Goal: Check status: Check status

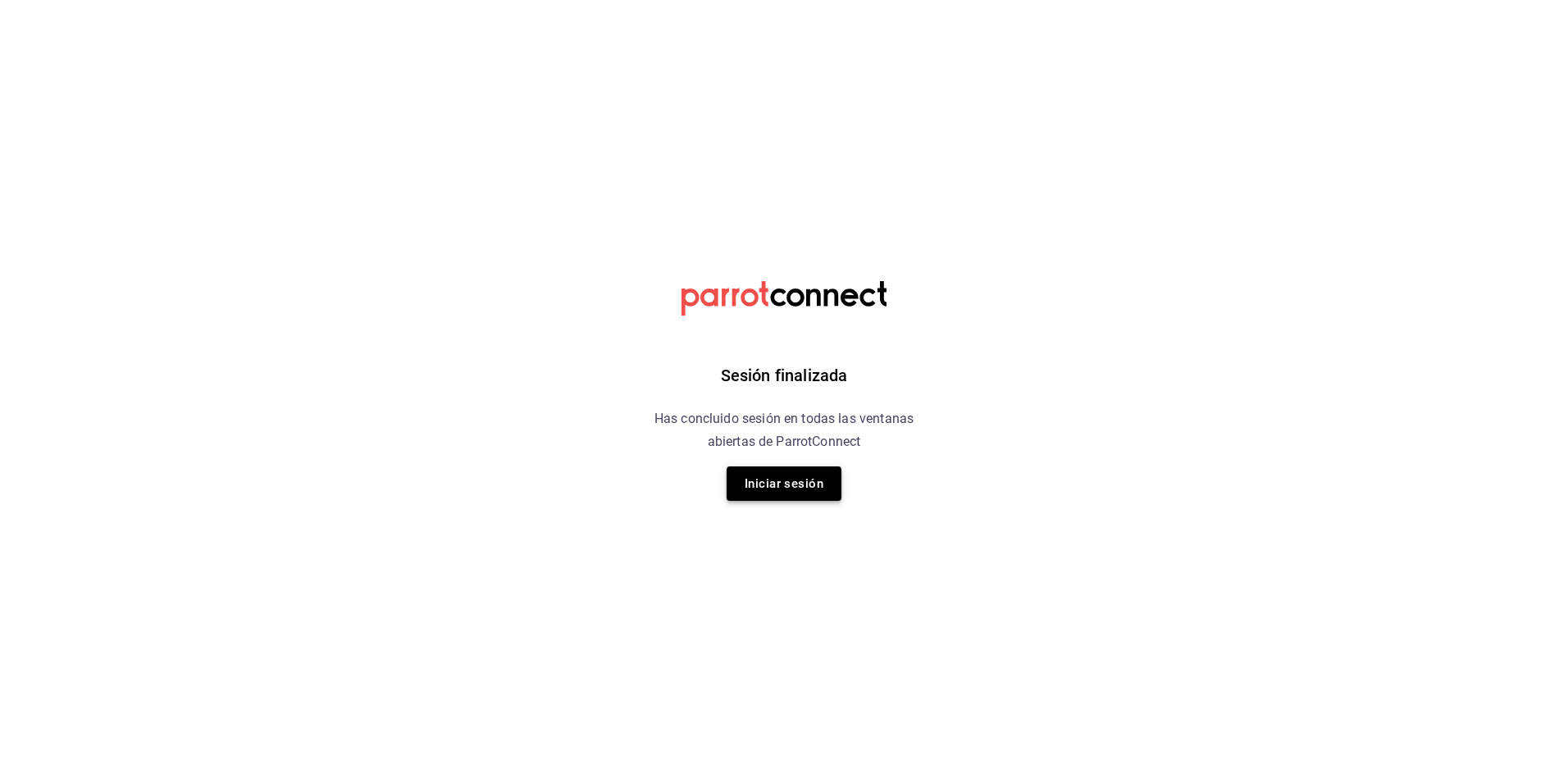
click at [786, 481] on button "Iniciar sesión" at bounding box center [784, 483] width 115 height 34
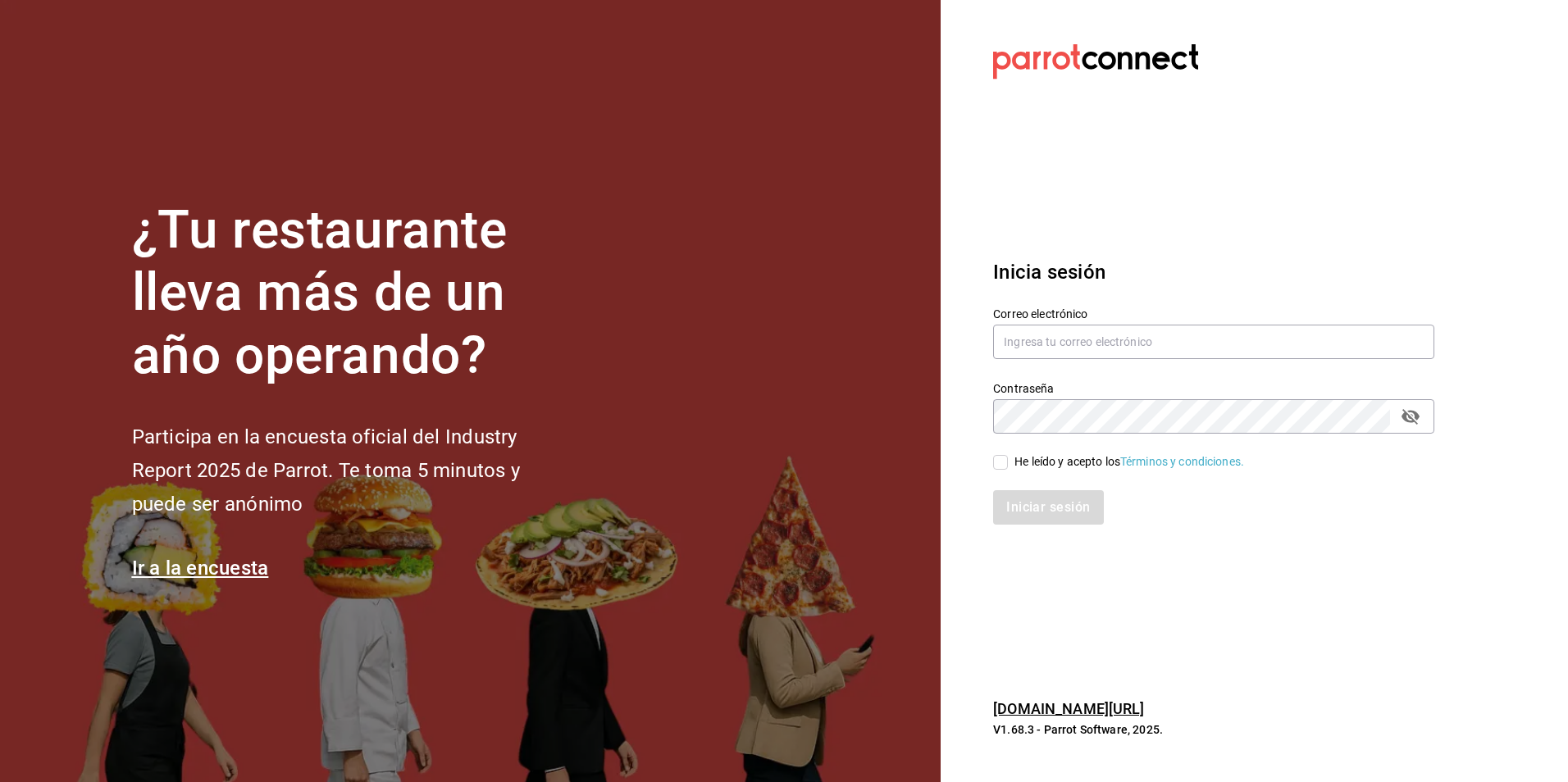
click at [988, 334] on div "Correo electrónico" at bounding box center [1203, 325] width 461 height 75
click at [1006, 335] on input "text" at bounding box center [1213, 341] width 441 height 34
type input "Cesar.dlrincon@gmail.com"
click at [1002, 468] on input "He leído y acepto los Términos y condiciones." at bounding box center [1001, 462] width 15 height 15
checkbox input "true"
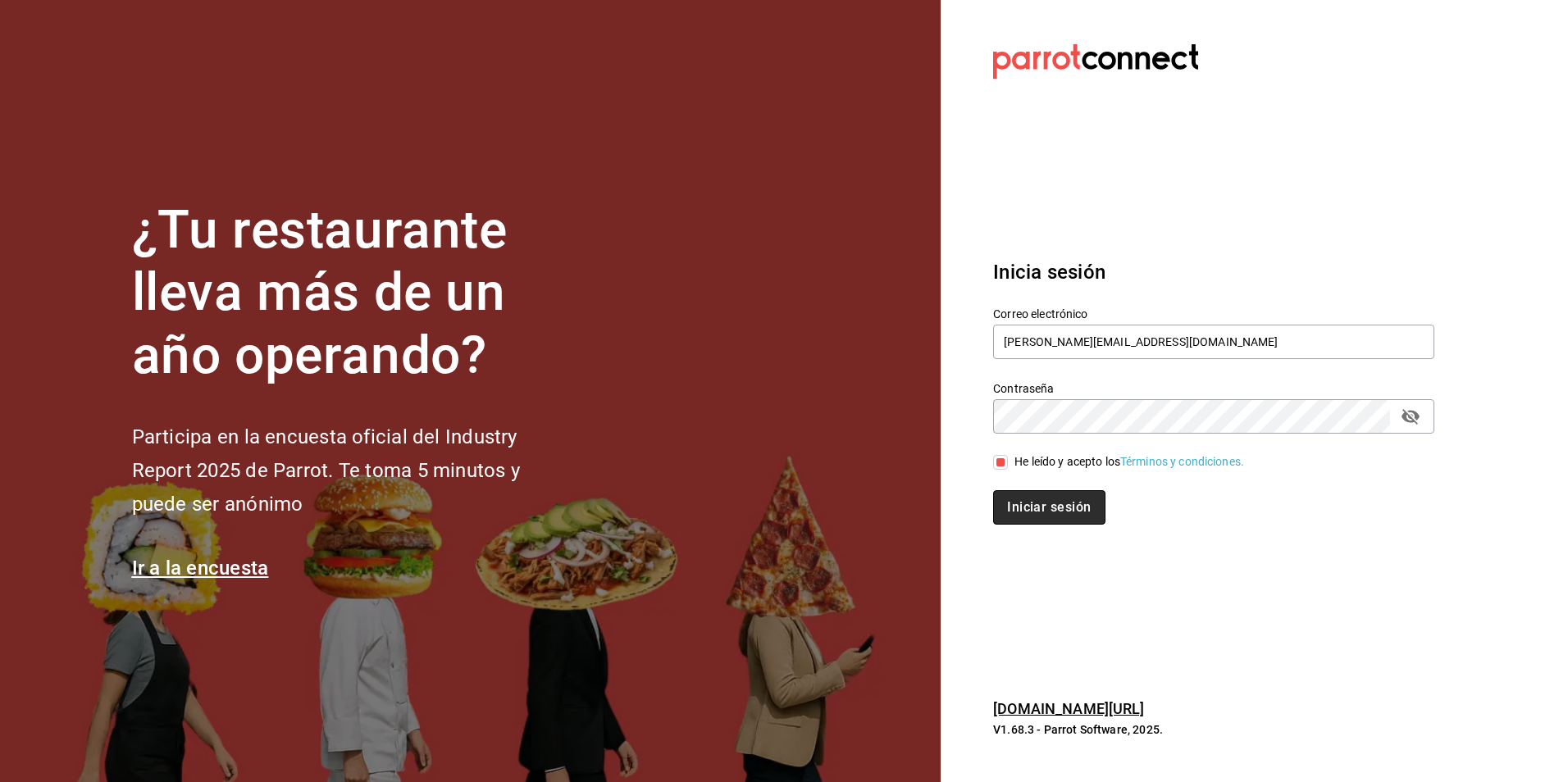
click at [1013, 497] on button "Iniciar sesión" at bounding box center [1049, 506] width 111 height 34
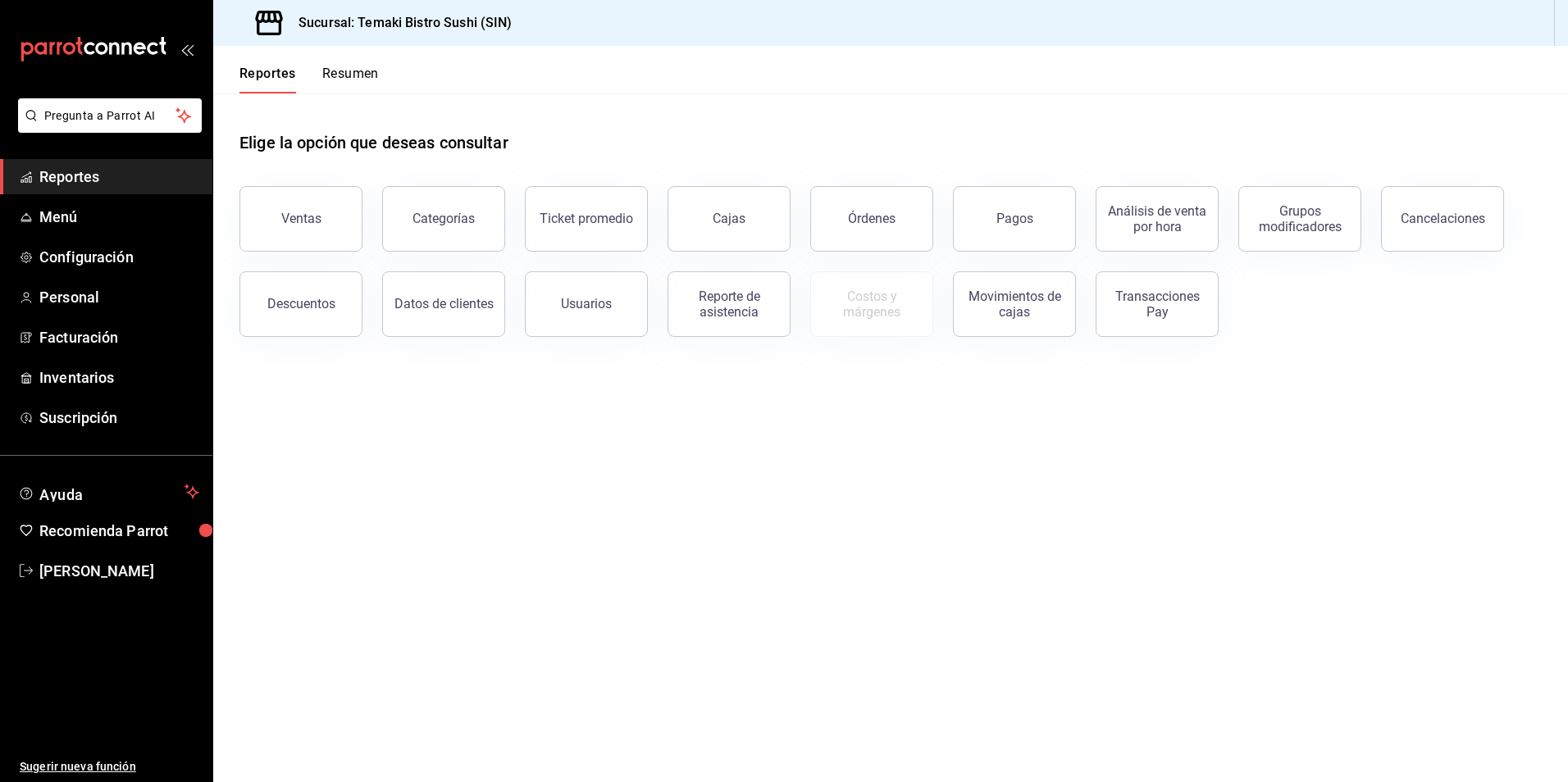
click at [355, 76] on button "Resumen" at bounding box center [350, 80] width 56 height 28
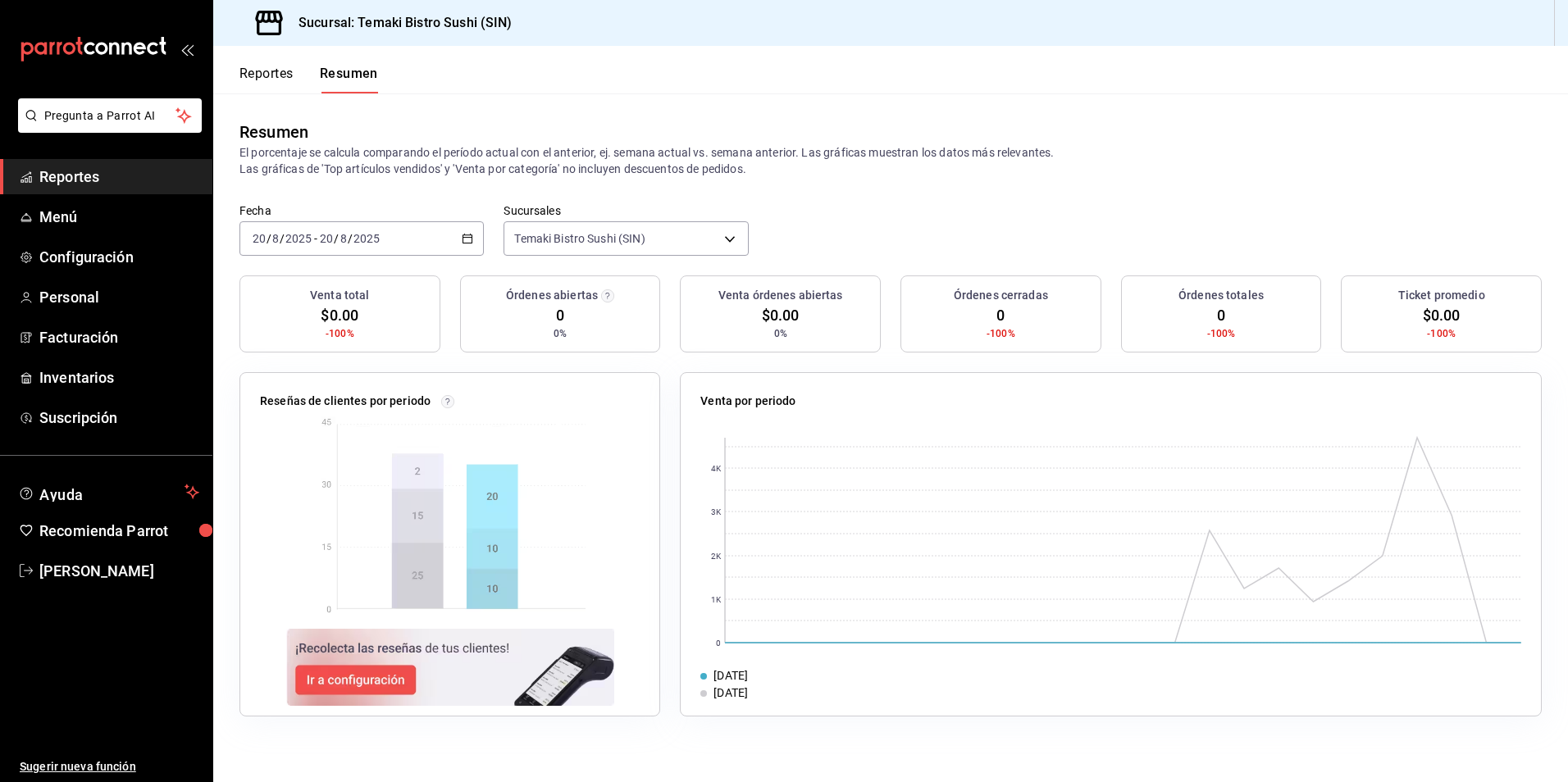
click at [463, 232] on icon "button" at bounding box center [468, 238] width 12 height 12
click at [334, 470] on span "Rango de fechas" at bounding box center [316, 472] width 127 height 17
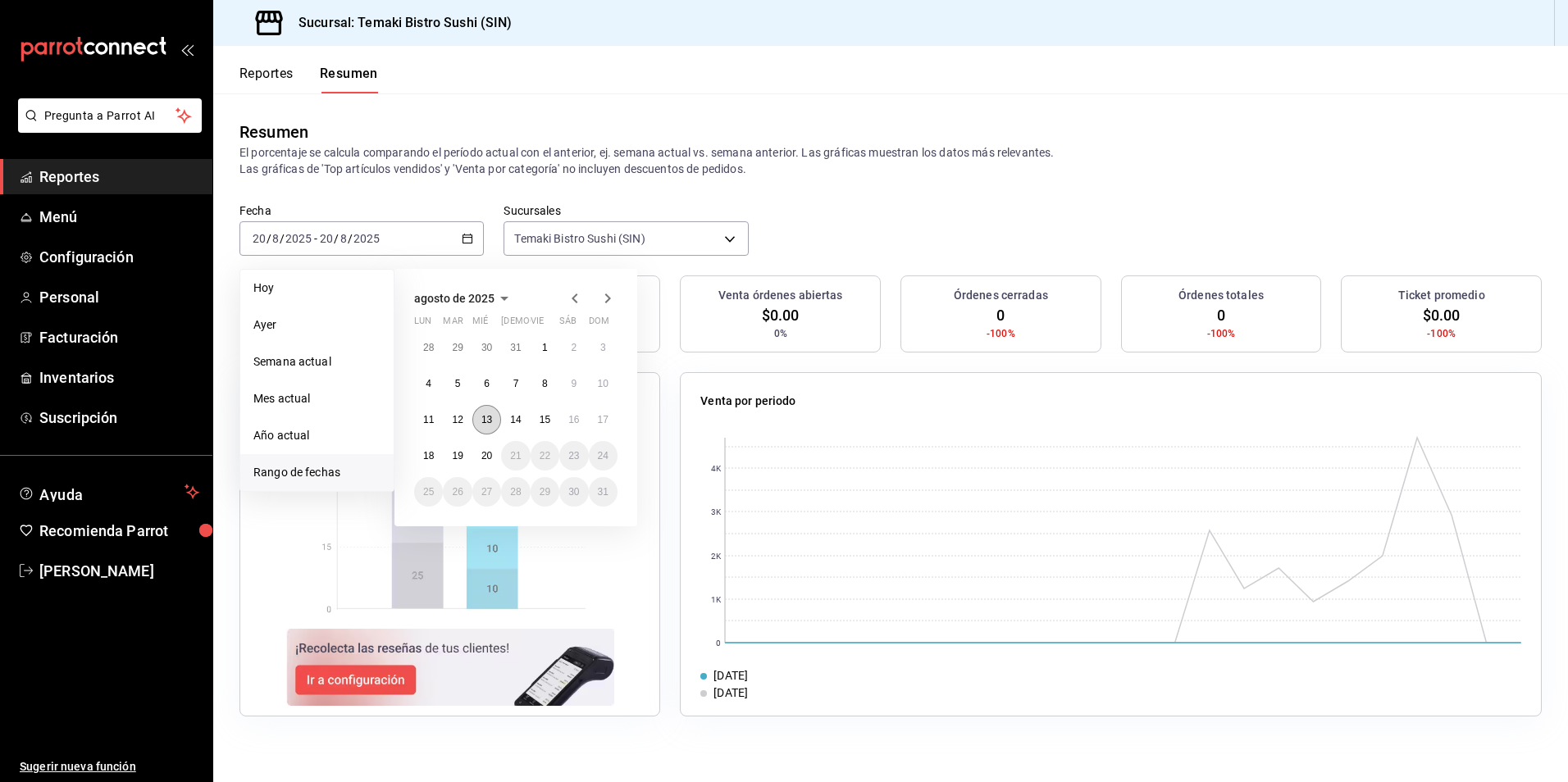
click at [492, 424] on button "13" at bounding box center [487, 420] width 29 height 30
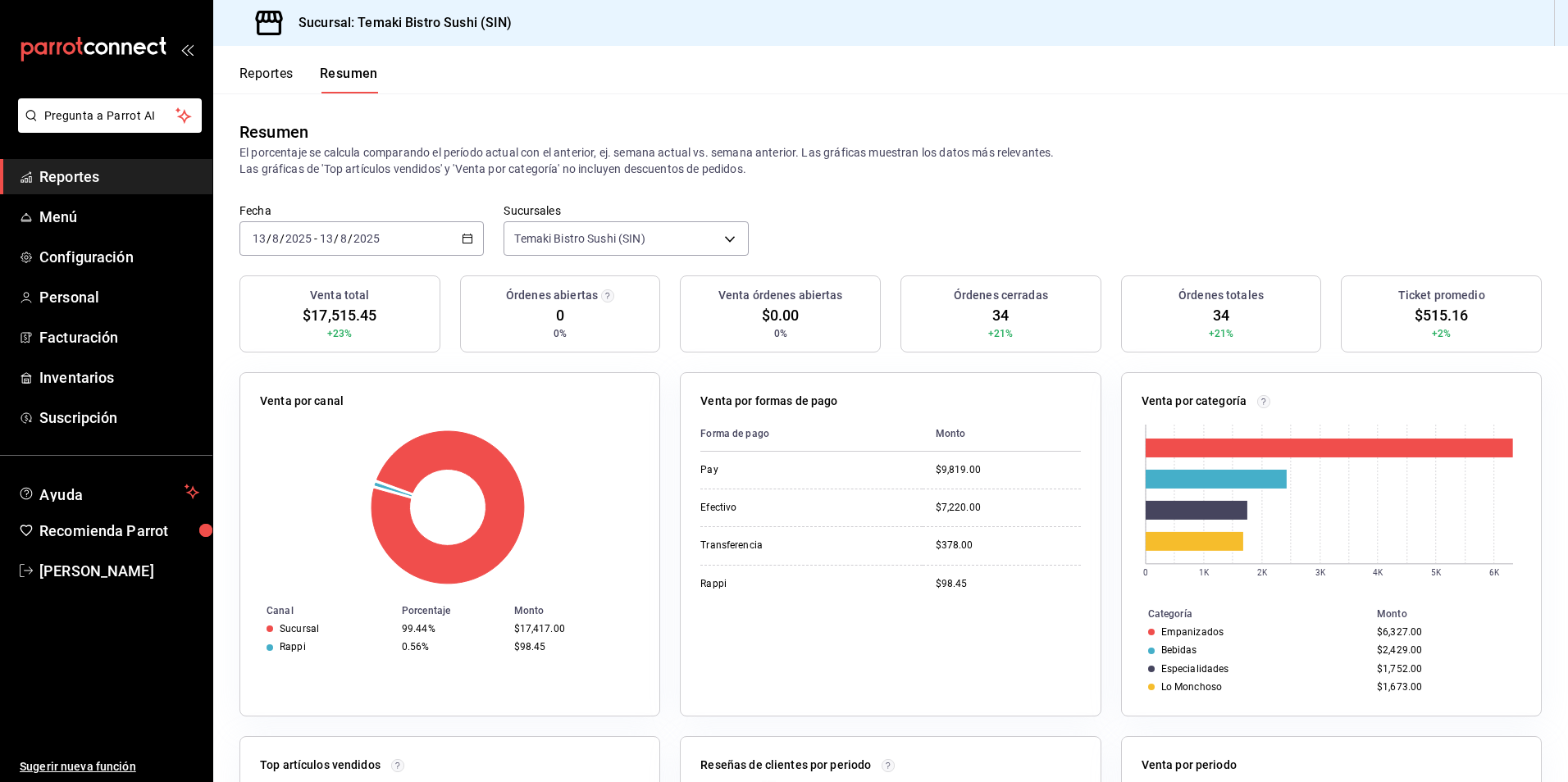
click at [350, 183] on div "Resumen El porcentaje se calcula comparando el período actual con el anterior, …" at bounding box center [890, 149] width 1355 height 110
click at [873, 202] on div "Resumen El porcentaje se calcula comparando el período actual con el anterior, …" at bounding box center [890, 149] width 1355 height 110
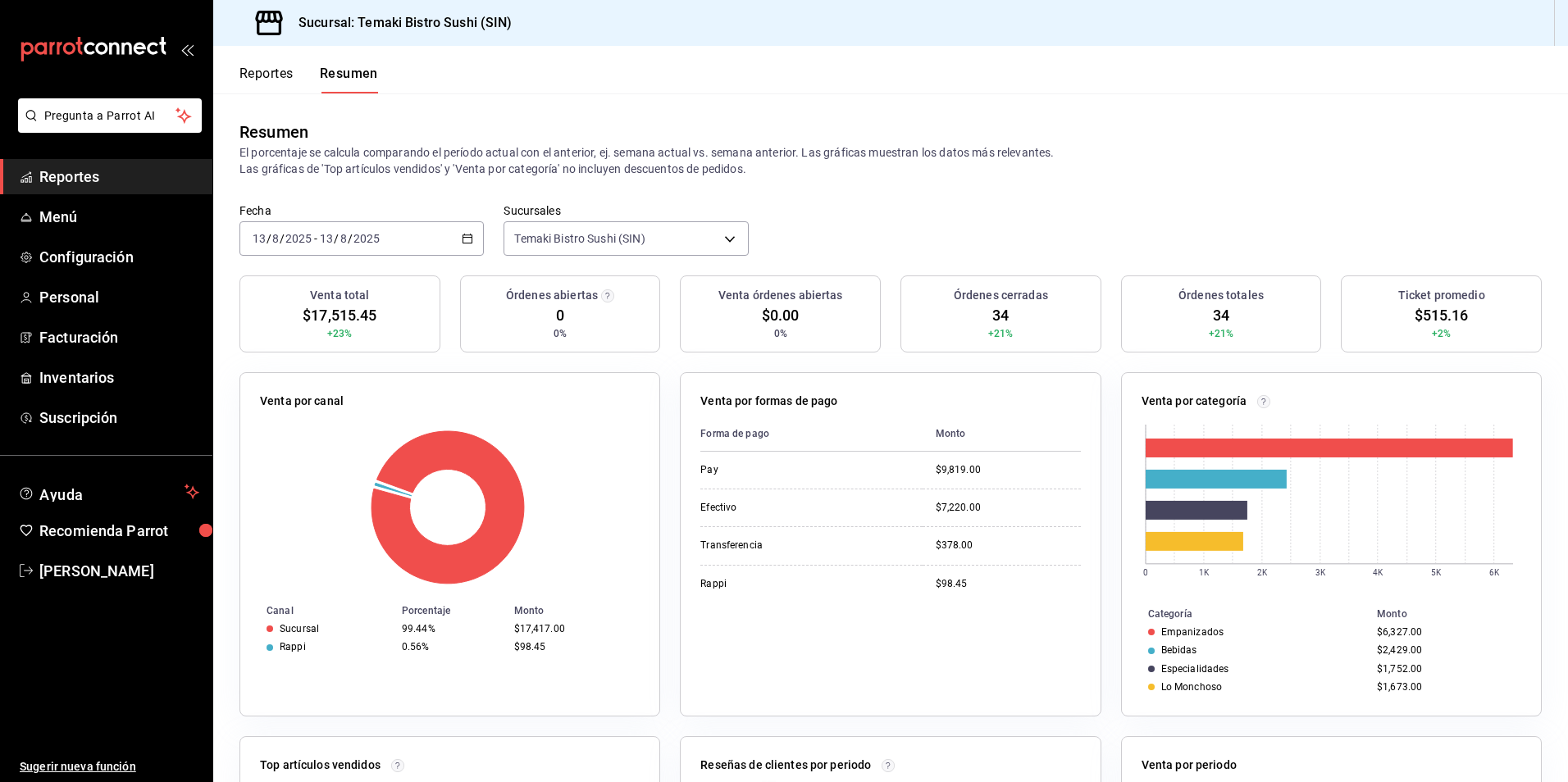
click at [286, 80] on button "Reportes" at bounding box center [266, 80] width 54 height 28
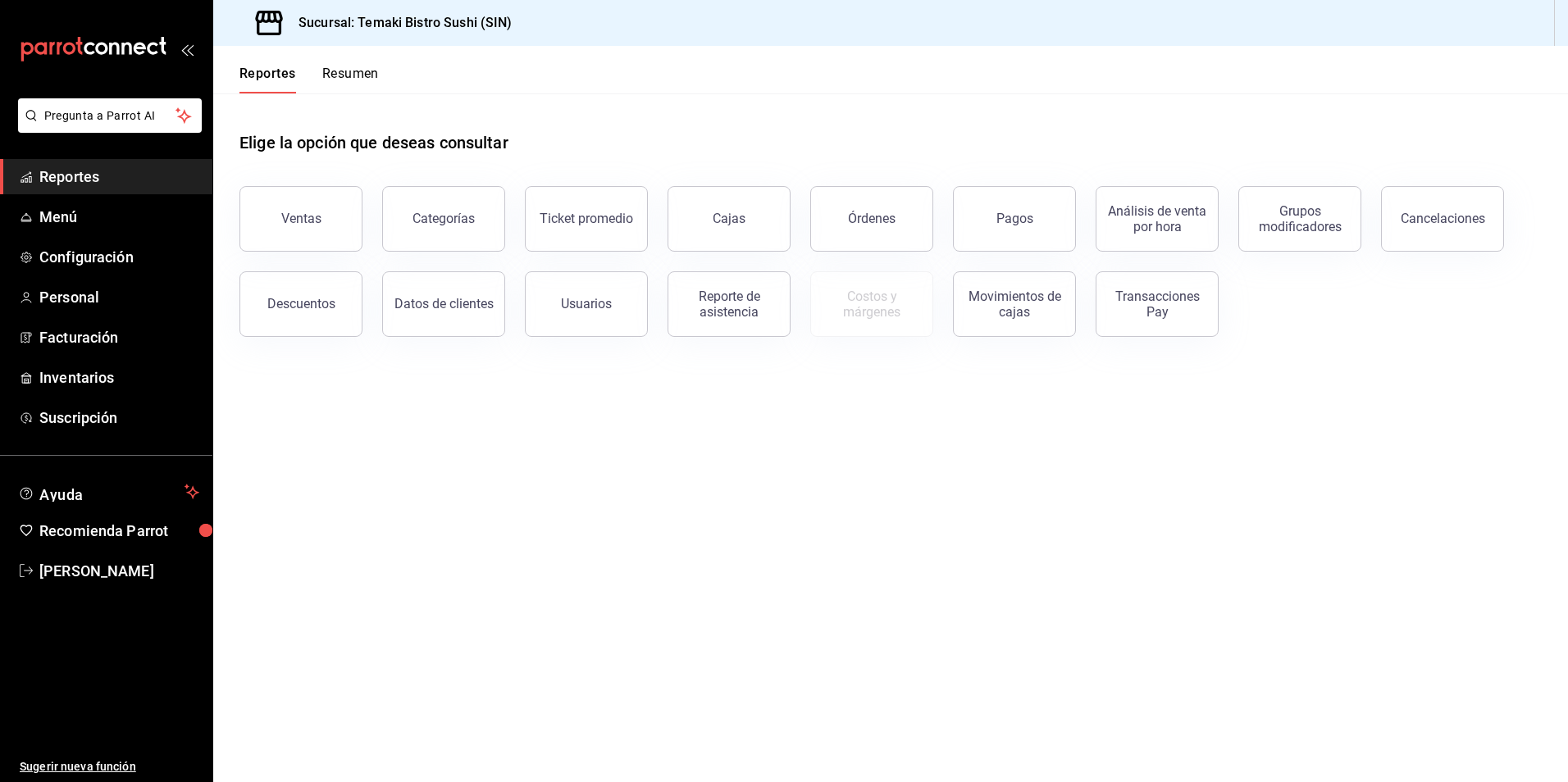
click at [336, 66] on button "Resumen" at bounding box center [350, 80] width 56 height 28
